Goal: Transaction & Acquisition: Purchase product/service

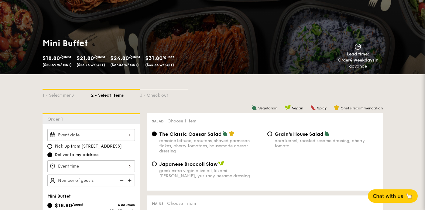
scroll to position [98, 0]
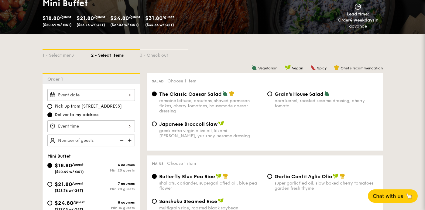
click at [128, 96] on div at bounding box center [90, 95] width 87 height 12
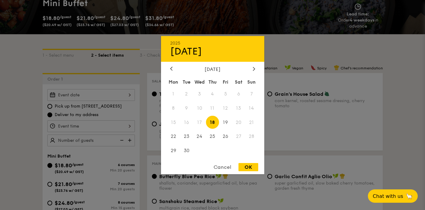
click at [211, 124] on span "18" at bounding box center [212, 122] width 13 height 13
click at [250, 169] on div "OK" at bounding box center [248, 167] width 20 height 8
type input "Sep 18, 2025"
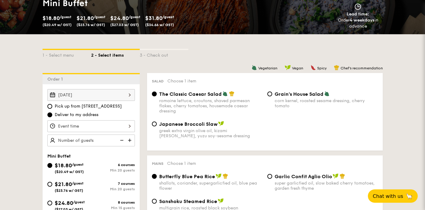
click at [127, 125] on div at bounding box center [90, 127] width 87 height 12
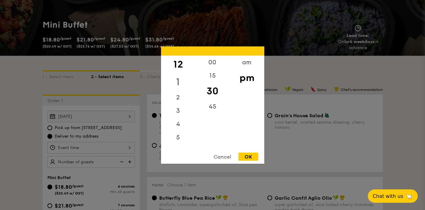
scroll to position [76, 0]
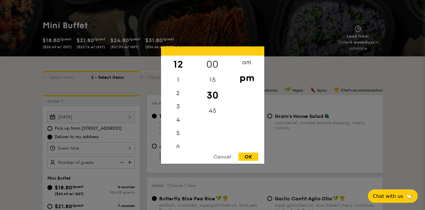
click at [211, 63] on div "00" at bounding box center [212, 65] width 34 height 18
click at [253, 157] on div "OK" at bounding box center [248, 157] width 20 height 8
type input "12:00PM"
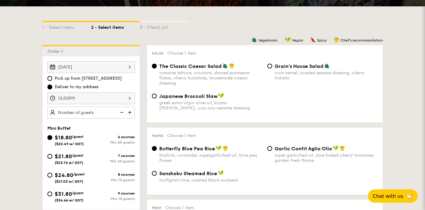
scroll to position [126, 0]
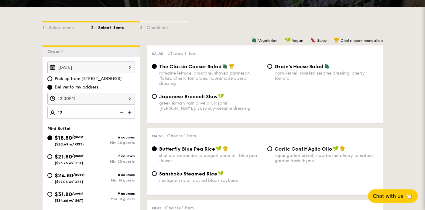
click at [148, 111] on div "Salad Choose 1 item The Classic Caesar Salad romaine lettuce, croutons, shaved …" at bounding box center [265, 85] width 236 height 78
click at [121, 114] on img at bounding box center [121, 113] width 9 height 12
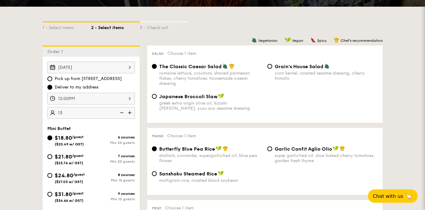
click at [121, 114] on img at bounding box center [121, 113] width 9 height 12
click at [121, 113] on img at bounding box center [121, 113] width 9 height 12
click at [123, 113] on img at bounding box center [121, 113] width 9 height 12
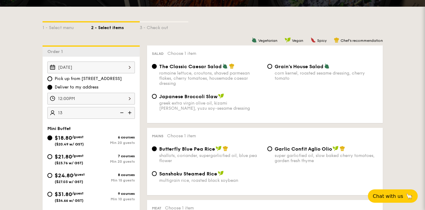
click at [123, 113] on img at bounding box center [121, 113] width 9 height 12
type input "2"
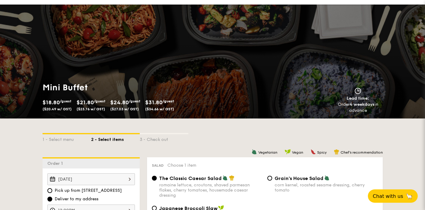
scroll to position [0, 0]
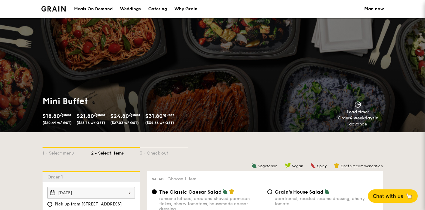
type input "20 guests"
click at [98, 10] on div "Meals On Demand" at bounding box center [93, 9] width 39 height 18
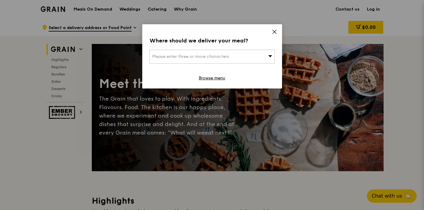
click at [212, 59] on div "Please enter three or more characters" at bounding box center [211, 57] width 125 height 14
click at [276, 27] on div "Where should we deliver your meal? Please enter three or more characters Please…" at bounding box center [212, 56] width 140 height 64
click at [270, 54] on icon at bounding box center [270, 56] width 4 height 5
click at [275, 32] on icon at bounding box center [274, 32] width 4 height 4
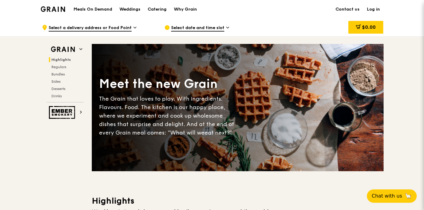
click at [203, 28] on span "Select date and time slot" at bounding box center [197, 28] width 53 height 7
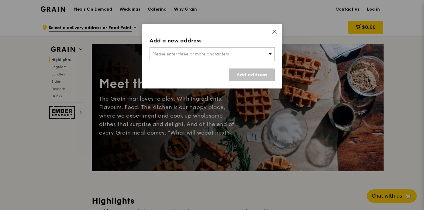
click at [203, 54] on span "Please enter three or more characters" at bounding box center [190, 54] width 77 height 5
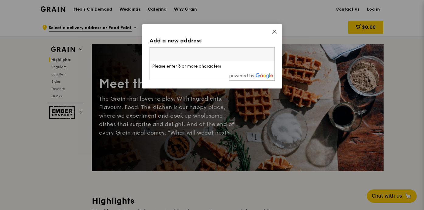
click at [166, 53] on input "search" at bounding box center [212, 54] width 125 height 13
paste input "[DATE]"
type input "[DATE]"
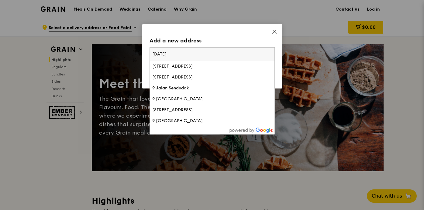
click at [173, 54] on input "[DATE]" at bounding box center [212, 54] width 125 height 13
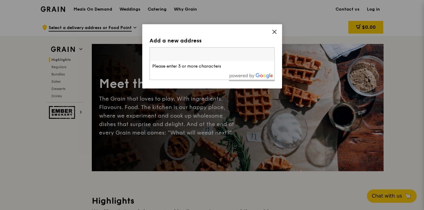
paste input "[PERSON_NAME]@MEDIAPOLIS [STREET_ADDRESS]"
type input "[PERSON_NAME]@MEDIAPOLIS [STREET_ADDRESS]"
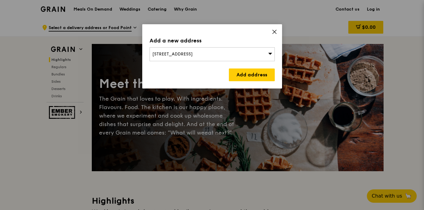
click at [193, 53] on span "[STREET_ADDRESS]" at bounding box center [172, 54] width 40 height 5
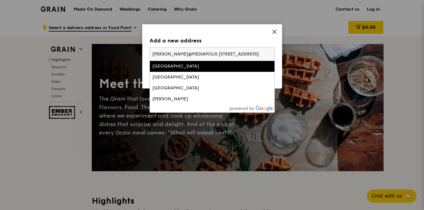
click at [202, 55] on input "[PERSON_NAME]@MEDIAPOLIS [STREET_ADDRESS]" at bounding box center [212, 54] width 125 height 13
drag, startPoint x: 196, startPoint y: 54, endPoint x: 288, endPoint y: 55, distance: 92.9
click at [288, 55] on div "Add a new address [STREET_ADDRESS] [PERSON_NAME]@MEDIAPOLIS [STREET_ADDRESS][GE…" at bounding box center [212, 105] width 424 height 210
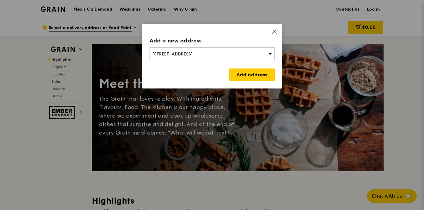
click at [238, 51] on div "[STREET_ADDRESS]" at bounding box center [211, 54] width 125 height 14
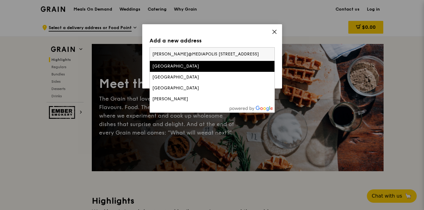
click at [189, 53] on input "[PERSON_NAME]@MEDIAPOLIS [STREET_ADDRESS]" at bounding box center [212, 54] width 125 height 13
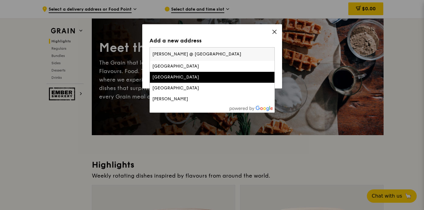
scroll to position [36, 0]
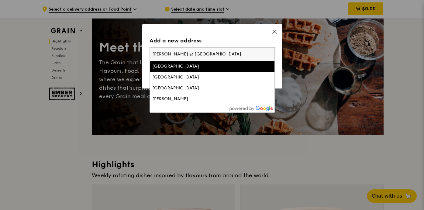
type input "[PERSON_NAME] @ [GEOGRAPHIC_DATA]"
click at [214, 40] on div "Add a new address" at bounding box center [211, 40] width 125 height 9
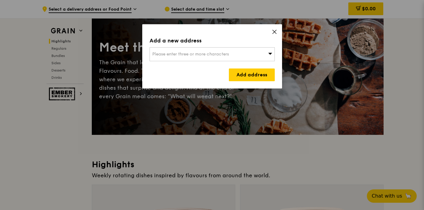
click at [273, 32] on icon at bounding box center [273, 31] width 5 height 5
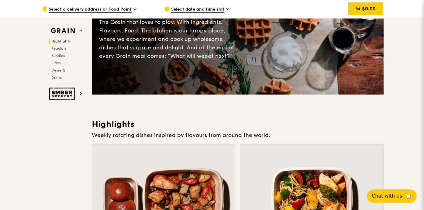
scroll to position [128, 0]
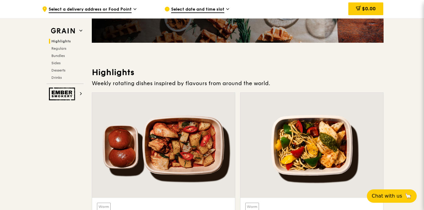
click at [193, 9] on span "Select date and time slot" at bounding box center [197, 9] width 53 height 7
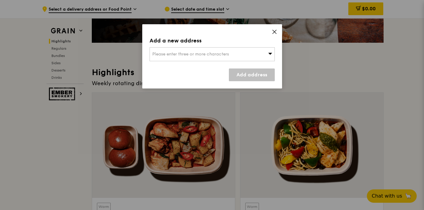
click at [171, 56] on span "Please enter three or more characters" at bounding box center [190, 54] width 77 height 5
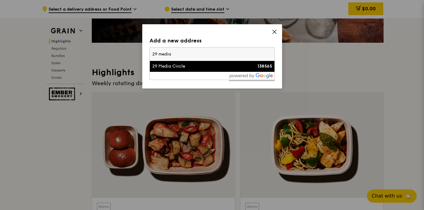
type input "29 media"
click at [195, 67] on div "29 Media Circle" at bounding box center [197, 66] width 90 height 6
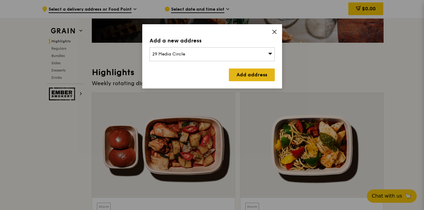
click at [257, 76] on link "Add address" at bounding box center [252, 75] width 46 height 13
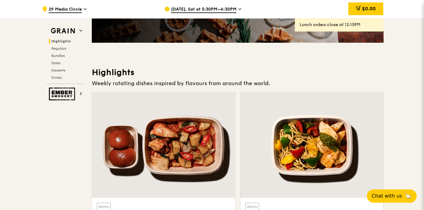
click at [221, 12] on span "[DATE], Sat at 5:30PM–6:30PM" at bounding box center [203, 9] width 65 height 7
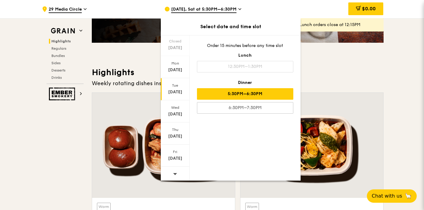
scroll to position [41, 0]
click at [172, 131] on div "[DATE]" at bounding box center [175, 132] width 29 height 22
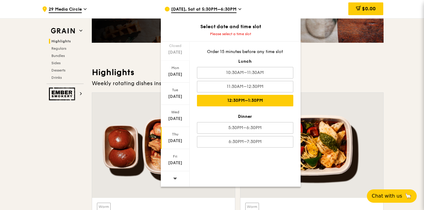
click at [266, 100] on div "12:30PM–1:30PM" at bounding box center [245, 101] width 96 height 12
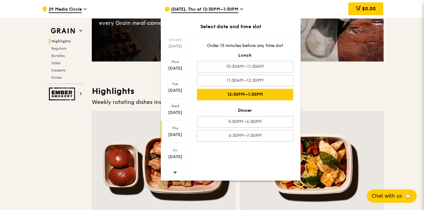
scroll to position [109, 0]
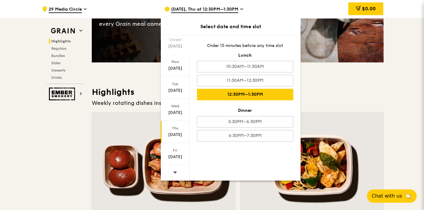
click at [254, 94] on div "12:30PM–1:30PM" at bounding box center [245, 95] width 96 height 12
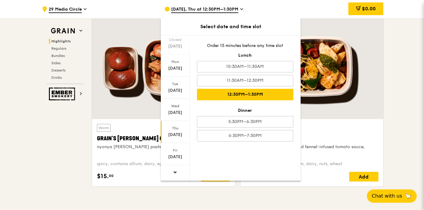
scroll to position [118, 0]
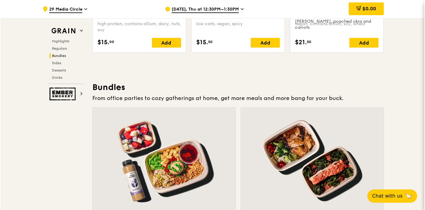
scroll to position [882, 0]
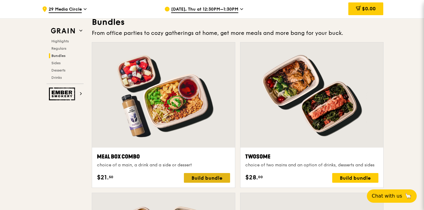
click at [206, 179] on div "Build bundle" at bounding box center [207, 178] width 46 height 10
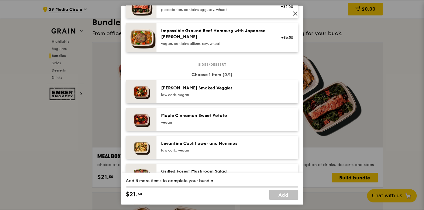
scroll to position [281, 0]
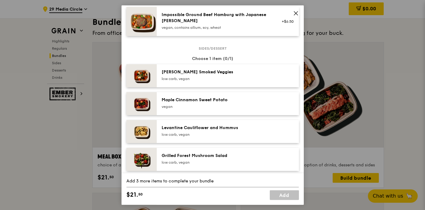
click at [294, 15] on icon at bounding box center [296, 13] width 4 height 4
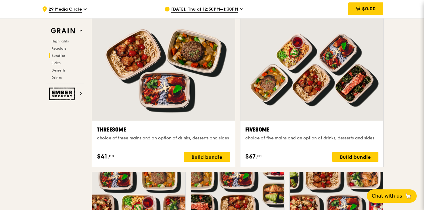
scroll to position [1190, 0]
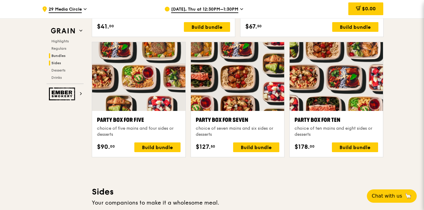
click at [66, 62] on h2 "Sides" at bounding box center [66, 63] width 35 height 5
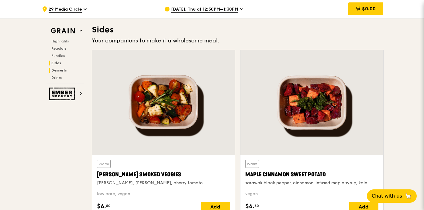
click at [68, 70] on h2 "Desserts" at bounding box center [66, 70] width 35 height 5
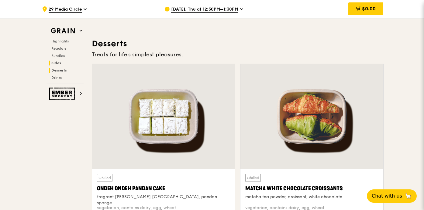
scroll to position [1731, 0]
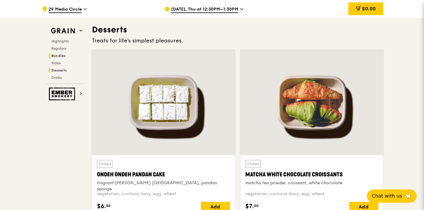
click at [64, 56] on span "Bundles" at bounding box center [58, 56] width 14 height 4
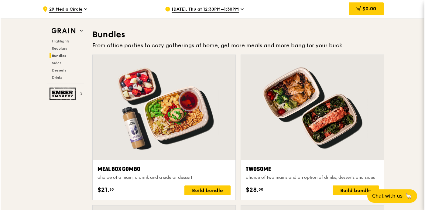
scroll to position [899, 0]
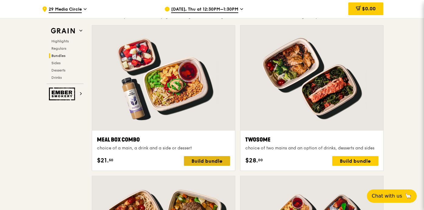
click at [202, 165] on div "Build bundle" at bounding box center [207, 161] width 46 height 10
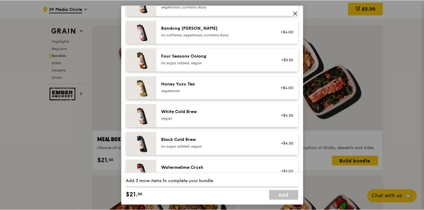
scroll to position [733, 0]
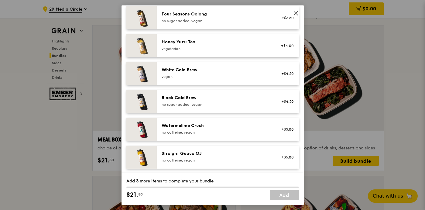
click at [295, 13] on icon at bounding box center [295, 12] width 5 height 5
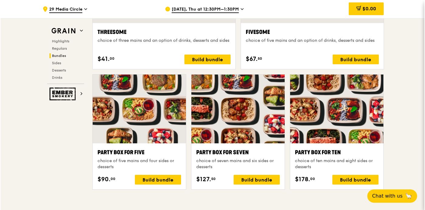
scroll to position [1194, 0]
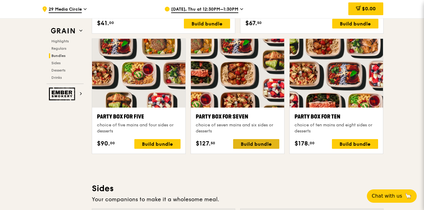
click at [247, 146] on div "Build bundle" at bounding box center [256, 144] width 46 height 10
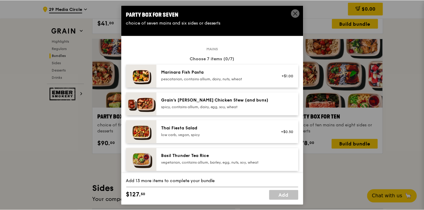
scroll to position [26, 0]
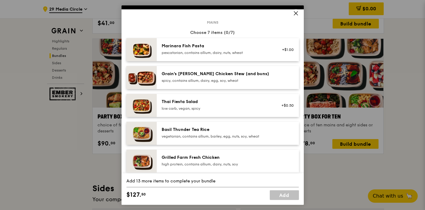
click at [292, 12] on span at bounding box center [296, 13] width 9 height 9
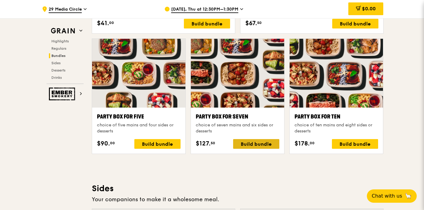
click at [254, 146] on div "Build bundle" at bounding box center [256, 144] width 46 height 10
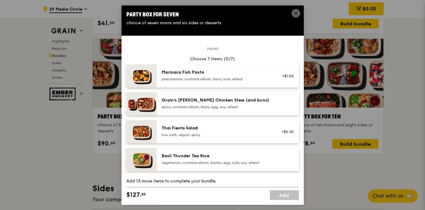
click at [293, 12] on icon at bounding box center [295, 12] width 5 height 5
